Goal: Task Accomplishment & Management: Use online tool/utility

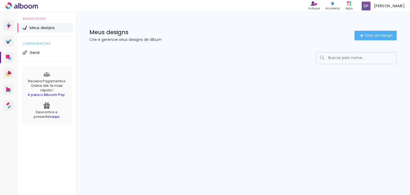
click at [297, 103] on div "Prosite Website + Landing pages Proof Sistema de seleção e venda de fotos Desig…" at bounding box center [205, 103] width 410 height 183
click at [247, 96] on div at bounding box center [243, 74] width 334 height 55
click at [379, 40] on div "Meus designs Crie e gerencie seus designs de álbum Criar um design" at bounding box center [243, 29] width 334 height 35
click at [385, 32] on paper-button "Criar um design" at bounding box center [376, 36] width 42 height 10
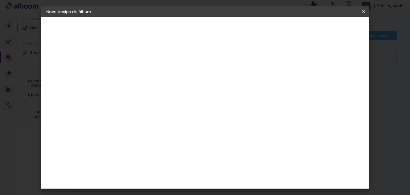
click at [134, 70] on input at bounding box center [134, 72] width 0 height 8
type input "bento"
type paper-input "bento"
click at [0, 0] on header "Informações Dê um título ao seu álbum. Avançar" at bounding box center [0, 0] width 0 height 0
click at [0, 0] on slot "Avançar" at bounding box center [0, 0] width 0 height 0
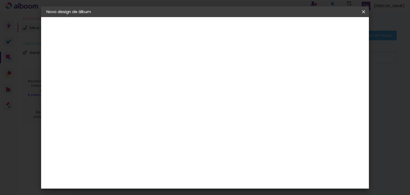
click at [242, 40] on header "Fornecedor Escolha um fornecedor ou avance com o tamanho livre. Voltar Avançar" at bounding box center [176, 33] width 131 height 32
drag, startPoint x: 367, startPoint y: 40, endPoint x: 366, endPoint y: 61, distance: 20.9
click at [242, 61] on div "Fornecedor Escolha um fornecedor ou avance com o tamanho livre. Voltar Avançar" at bounding box center [176, 39] width 131 height 45
click at [171, 101] on input at bounding box center [148, 101] width 54 height 7
type input "o"
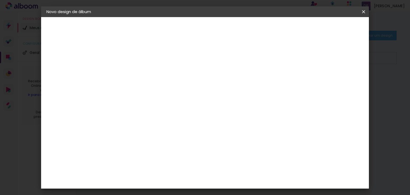
type input "vi"
type paper-input "vi"
click at [155, 145] on paper-item "Viacolor" at bounding box center [142, 141] width 47 height 12
click at [0, 0] on slot "Avançar" at bounding box center [0, 0] width 0 height 0
click at [155, 89] on input "text" at bounding box center [144, 93] width 21 height 8
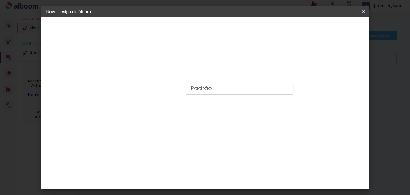
click at [273, 87] on paper-item "Padrão" at bounding box center [240, 88] width 107 height 11
type input "Padrão"
click at [221, 32] on paper-button "Avançar" at bounding box center [208, 28] width 26 height 9
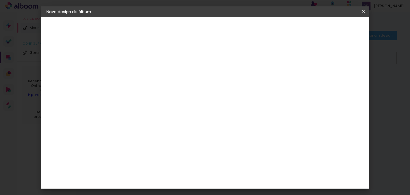
click at [250, 59] on div at bounding box center [247, 57] width 5 height 5
type paper-checkbox "on"
click at [280, 26] on span "Iniciar design" at bounding box center [268, 28] width 24 height 4
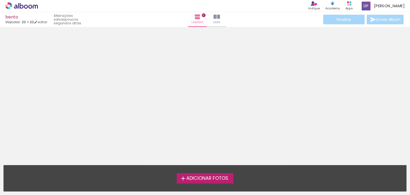
click at [219, 178] on span "Adicionar Fotos" at bounding box center [208, 178] width 42 height 5
click at [0, 0] on input "file" at bounding box center [0, 0] width 0 height 0
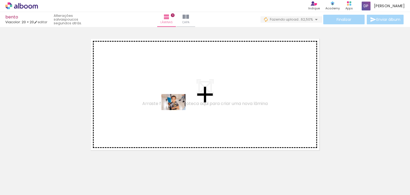
drag, startPoint x: 179, startPoint y: 180, endPoint x: 176, endPoint y: 109, distance: 71.4
click at [176, 109] on quentale-workspace at bounding box center [205, 97] width 410 height 195
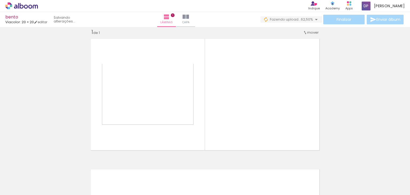
scroll to position [7, 0]
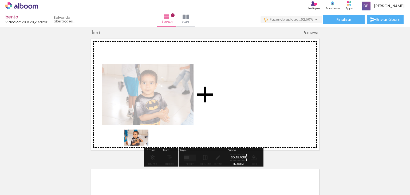
drag, startPoint x: 145, startPoint y: 179, endPoint x: 141, endPoint y: 144, distance: 35.1
click at [141, 144] on quentale-workspace at bounding box center [205, 97] width 410 height 195
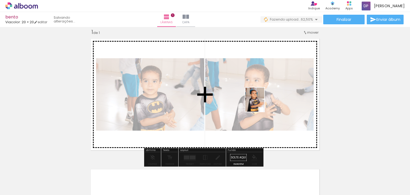
drag, startPoint x: 207, startPoint y: 181, endPoint x: 262, endPoint y: 104, distance: 94.8
click at [262, 104] on quentale-workspace at bounding box center [205, 97] width 410 height 195
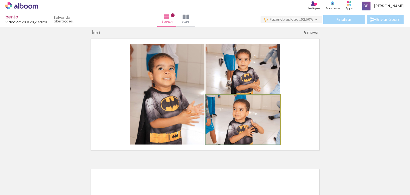
drag, startPoint x: 220, startPoint y: 114, endPoint x: 257, endPoint y: 113, distance: 36.9
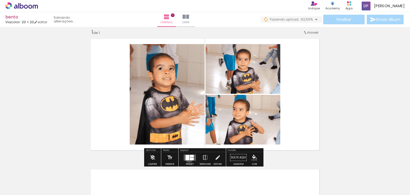
click at [188, 158] on div at bounding box center [188, 157] width 4 height 5
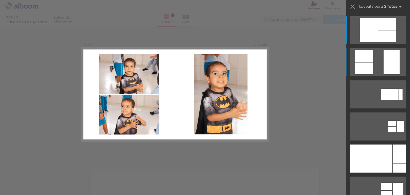
click at [377, 44] on quentale-layouter at bounding box center [378, 30] width 56 height 28
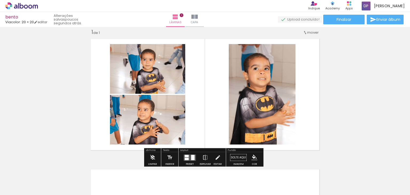
click at [310, 33] on span "mover" at bounding box center [313, 32] width 11 height 5
click at [353, 94] on div "Inserir lâmina 1 de 1" at bounding box center [205, 153] width 410 height 262
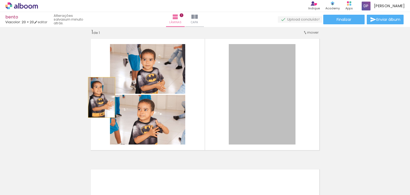
drag, startPoint x: 263, startPoint y: 75, endPoint x: 100, endPoint y: 97, distance: 164.8
click at [100, 97] on quentale-layouter at bounding box center [205, 94] width 235 height 117
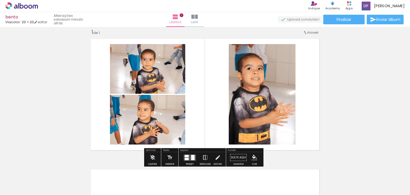
click at [203, 157] on iron-icon at bounding box center [206, 157] width 6 height 11
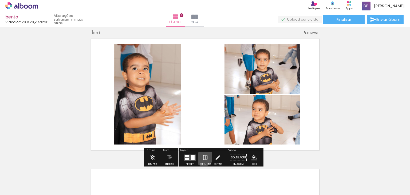
click at [203, 157] on iron-icon at bounding box center [206, 157] width 6 height 11
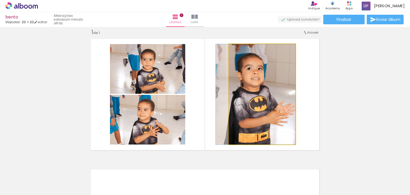
click at [236, 98] on quentale-photo at bounding box center [262, 94] width 67 height 100
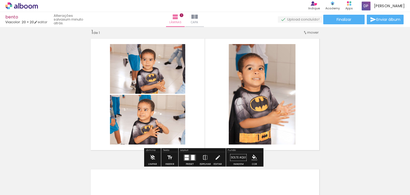
click at [340, 118] on div "Inserir lâmina 1 de 1" at bounding box center [205, 153] width 410 height 262
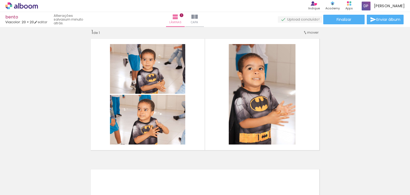
click at [338, 87] on div "Inserir lâmina 1 de 1" at bounding box center [205, 153] width 410 height 262
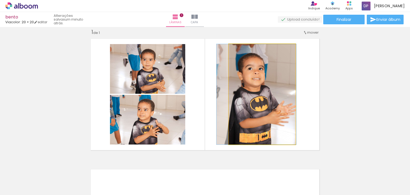
click at [241, 51] on div at bounding box center [241, 49] width 9 height 9
drag, startPoint x: 240, startPoint y: 49, endPoint x: 231, endPoint y: 52, distance: 9.6
type paper-slider "100"
click at [231, 52] on div at bounding box center [249, 50] width 37 height 8
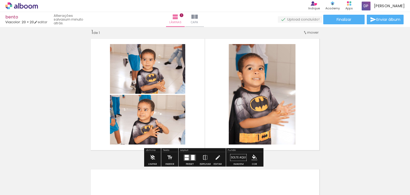
click at [283, 63] on paper-item at bounding box center [284, 62] width 10 height 4
click at [283, 76] on paper-item at bounding box center [284, 77] width 10 height 4
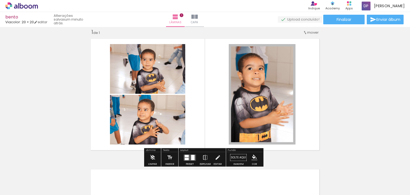
click at [281, 57] on paper-item at bounding box center [284, 59] width 10 height 4
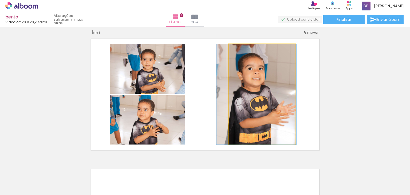
click at [287, 49] on quentale-photo at bounding box center [262, 94] width 67 height 100
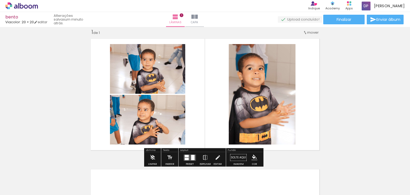
click at [282, 50] on div at bounding box center [283, 49] width 6 height 5
click at [306, 86] on quentale-layouter at bounding box center [205, 94] width 235 height 117
click at [259, 92] on quentale-photo at bounding box center [262, 94] width 67 height 100
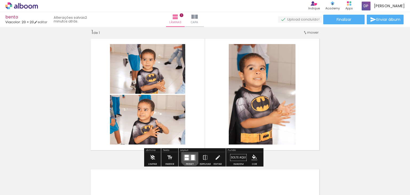
click at [189, 156] on quentale-layouter at bounding box center [190, 157] width 12 height 6
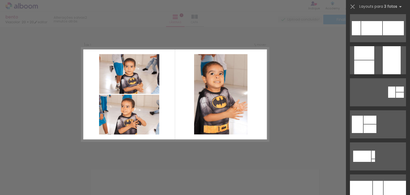
scroll to position [235, 0]
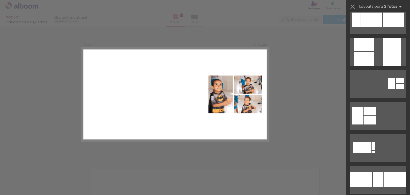
click at [276, 102] on div "Confirmar Cancelar" at bounding box center [205, 157] width 410 height 274
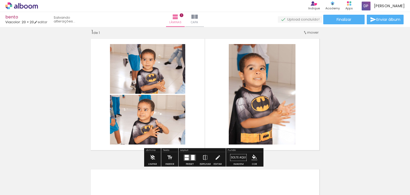
scroll to position [32, 0]
click at [354, 104] on div "Inserir lâmina 1 de 1" at bounding box center [205, 153] width 410 height 262
click at [154, 160] on iron-icon at bounding box center [153, 157] width 6 height 11
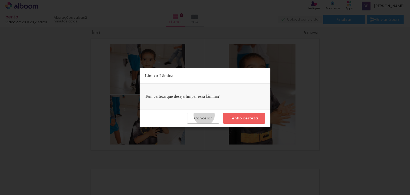
click at [206, 115] on paper-button "Cancelar" at bounding box center [203, 118] width 32 height 11
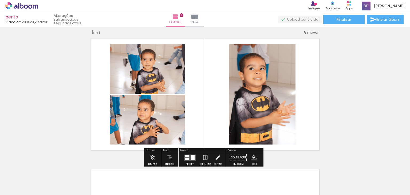
click at [340, 134] on div "Inserir lâmina 1 de 1" at bounding box center [205, 153] width 410 height 262
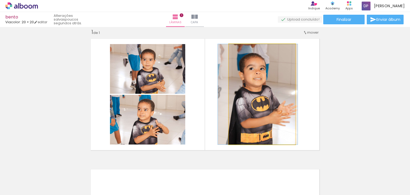
click at [266, 95] on quentale-photo at bounding box center [262, 94] width 67 height 100
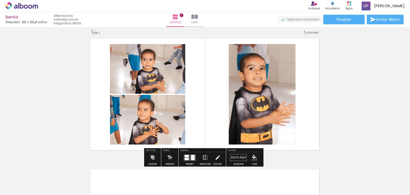
click at [312, 71] on quentale-layouter at bounding box center [205, 94] width 235 height 117
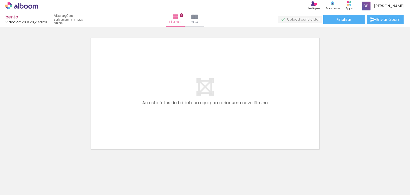
scroll to position [136, 0]
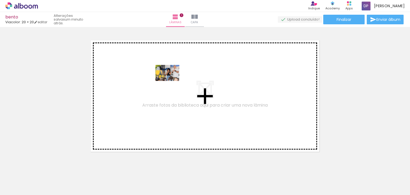
drag, startPoint x: 86, startPoint y: 184, endPoint x: 172, endPoint y: 81, distance: 134.0
click at [172, 81] on quentale-workspace at bounding box center [205, 97] width 410 height 195
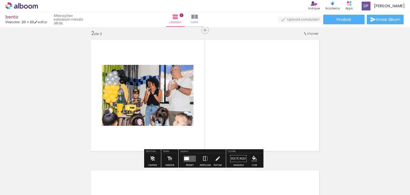
scroll to position [137, 0]
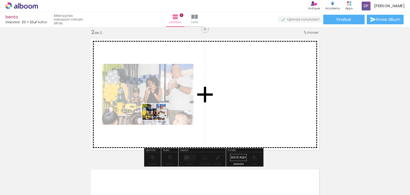
drag, startPoint x: 63, startPoint y: 181, endPoint x: 142, endPoint y: 130, distance: 93.9
click at [142, 130] on quentale-workspace at bounding box center [205, 97] width 410 height 195
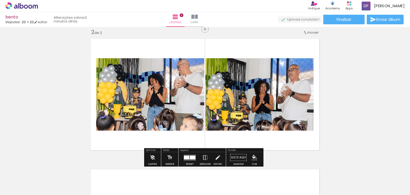
click at [259, 99] on quentale-photo at bounding box center [260, 94] width 109 height 72
click at [144, 67] on paper-button "P&B" at bounding box center [140, 64] width 8 height 8
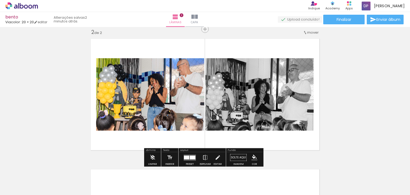
click at [144, 67] on paper-button "P&B" at bounding box center [140, 64] width 8 height 8
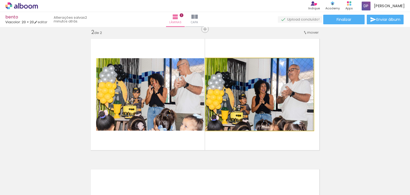
drag, startPoint x: 292, startPoint y: 100, endPoint x: 268, endPoint y: 123, distance: 33.1
drag, startPoint x: 270, startPoint y: 107, endPoint x: 291, endPoint y: 84, distance: 31.4
drag, startPoint x: 290, startPoint y: 104, endPoint x: 306, endPoint y: 93, distance: 18.8
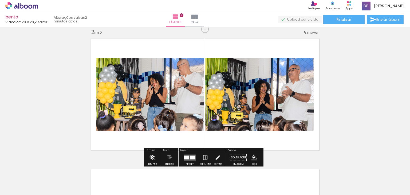
click at [152, 157] on iron-icon at bounding box center [153, 157] width 6 height 11
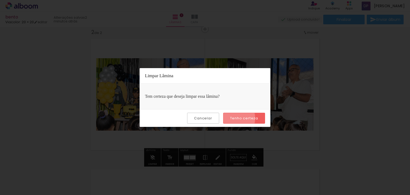
click at [229, 118] on paper-button "Tenho certeza" at bounding box center [244, 118] width 42 height 11
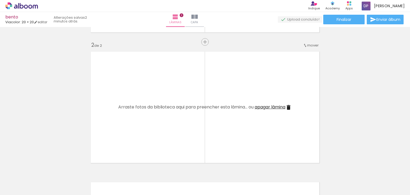
scroll to position [182, 0]
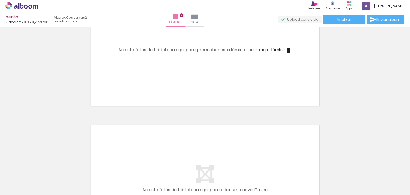
click at [165, 51] on span "Arraste fotos da biblioteca aqui para preencher esta lâmina... ou" at bounding box center [185, 50] width 135 height 6
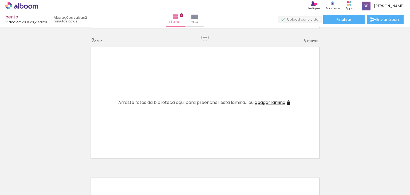
scroll to position [122, 0]
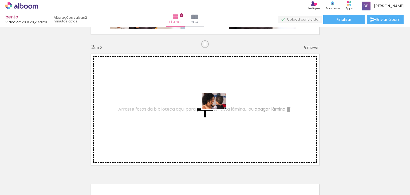
drag, startPoint x: 243, startPoint y: 179, endPoint x: 218, endPoint y: 109, distance: 73.7
click at [218, 109] on quentale-workspace at bounding box center [205, 97] width 410 height 195
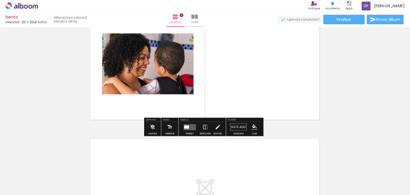
scroll to position [157, 0]
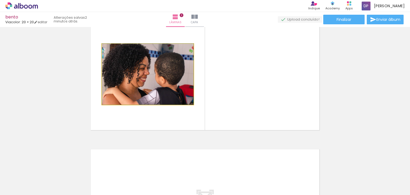
click at [148, 64] on quentale-photo at bounding box center [148, 74] width 92 height 61
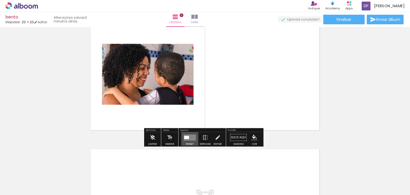
click at [186, 139] on quentale-layouter at bounding box center [190, 137] width 12 height 6
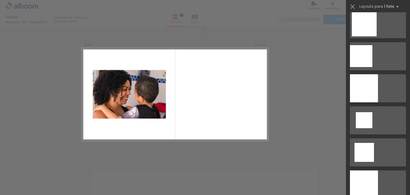
scroll to position [0, 0]
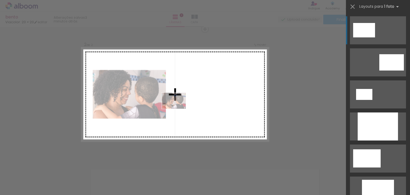
drag, startPoint x: 242, startPoint y: 182, endPoint x: 178, endPoint y: 109, distance: 97.7
click at [178, 109] on quentale-workspace at bounding box center [205, 97] width 410 height 195
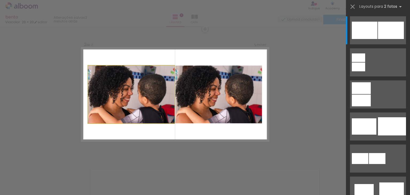
click at [155, 104] on quentale-photo at bounding box center [131, 94] width 87 height 58
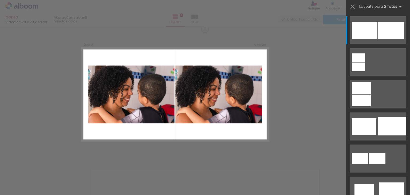
click at [291, 94] on div "Confirmar Cancelar" at bounding box center [205, 92] width 410 height 405
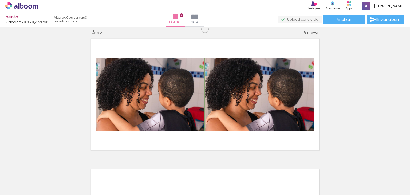
click at [121, 122] on quentale-photo at bounding box center [150, 94] width 108 height 72
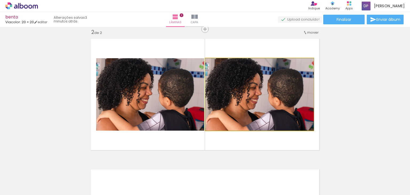
drag, startPoint x: 239, startPoint y: 110, endPoint x: 273, endPoint y: 118, distance: 35.3
click at [282, 84] on quentale-photo at bounding box center [260, 94] width 109 height 72
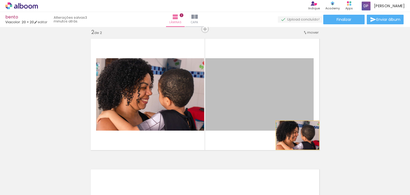
drag, startPoint x: 281, startPoint y: 84, endPoint x: 296, endPoint y: 136, distance: 53.7
click at [296, 136] on quentale-layouter at bounding box center [205, 94] width 235 height 117
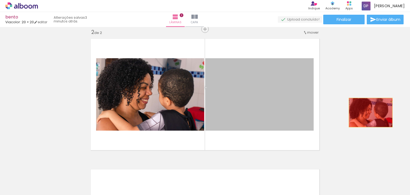
drag, startPoint x: 282, startPoint y: 109, endPoint x: 369, endPoint y: 112, distance: 87.2
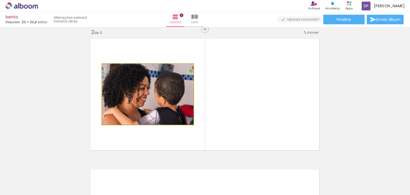
click at [185, 107] on quentale-photo at bounding box center [148, 94] width 92 height 61
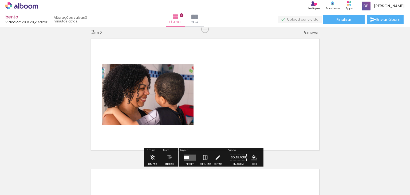
click at [150, 106] on quentale-photo at bounding box center [148, 94] width 92 height 61
click at [193, 157] on quentale-layouter at bounding box center [190, 157] width 12 height 6
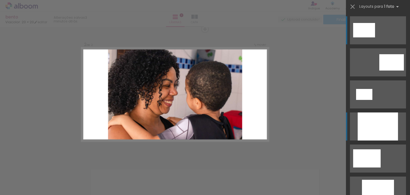
click at [375, 115] on div at bounding box center [378, 127] width 40 height 28
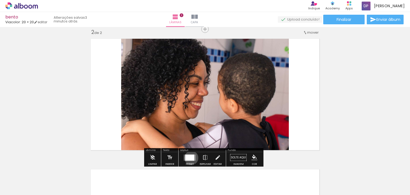
click at [190, 158] on div at bounding box center [189, 157] width 9 height 6
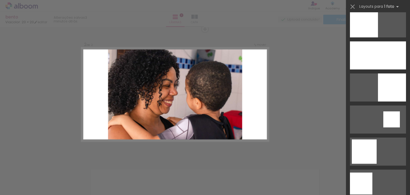
scroll to position [561, 0]
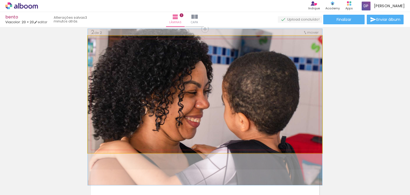
drag, startPoint x: 250, startPoint y: 74, endPoint x: 250, endPoint y: 79, distance: 5.1
click at [305, 52] on quentale-photo at bounding box center [205, 94] width 235 height 117
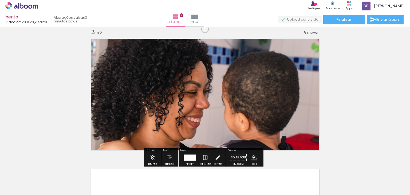
click at [191, 157] on div at bounding box center [190, 157] width 12 height 6
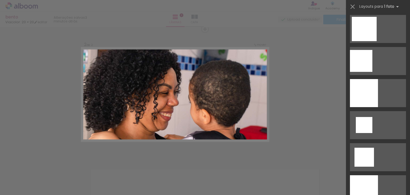
scroll to position [691, 0]
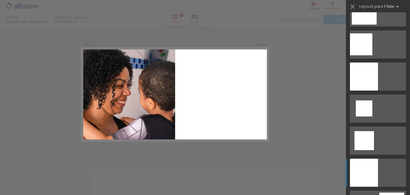
click at [359, 171] on div at bounding box center [364, 173] width 28 height 28
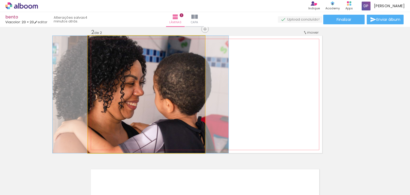
drag, startPoint x: 184, startPoint y: 102, endPoint x: 178, endPoint y: 100, distance: 6.0
click at [178, 100] on quentale-photo at bounding box center [146, 94] width 117 height 117
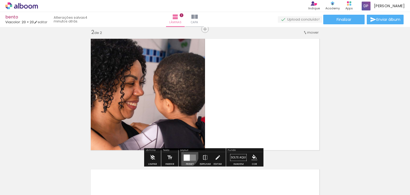
click at [185, 155] on div at bounding box center [187, 157] width 6 height 6
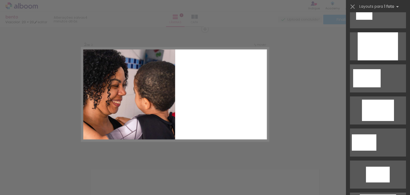
scroll to position [0, 0]
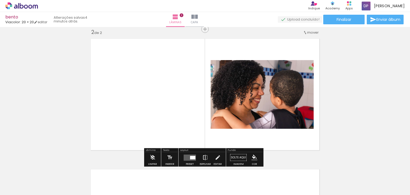
click at [206, 159] on iron-icon at bounding box center [206, 157] width 6 height 11
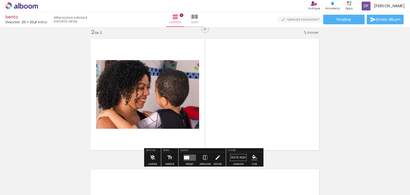
click at [399, 120] on div "Inserir lâmina 1 de 2 Inserir lâmina 2 de 2" at bounding box center [205, 87] width 410 height 392
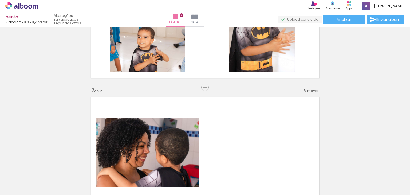
scroll to position [76, 0]
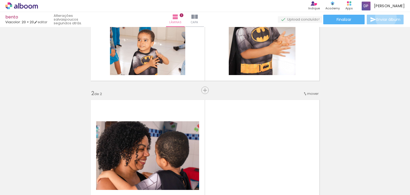
click at [385, 18] on span "Enviar álbum" at bounding box center [389, 20] width 24 height 4
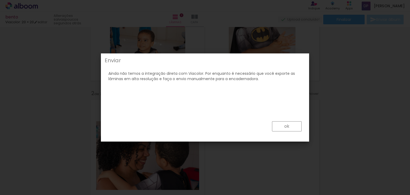
click at [294, 129] on paper-button "ok" at bounding box center [287, 126] width 30 height 10
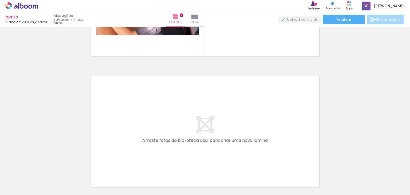
scroll to position [278, 0]
